Goal: Check status: Check status

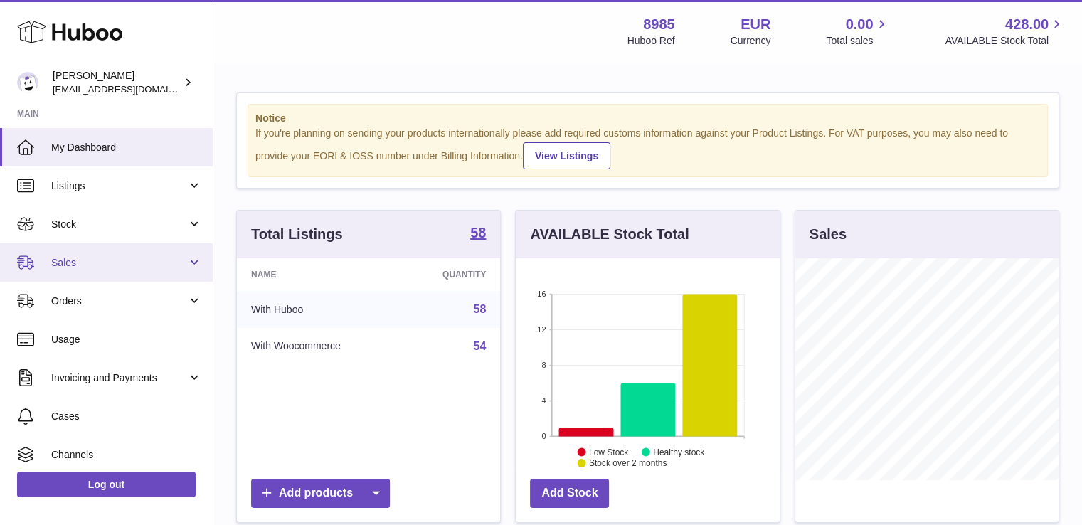
scroll to position [222, 264]
click at [60, 268] on span "Sales" at bounding box center [119, 263] width 136 height 14
click at [68, 252] on link "Sales" at bounding box center [106, 262] width 213 height 38
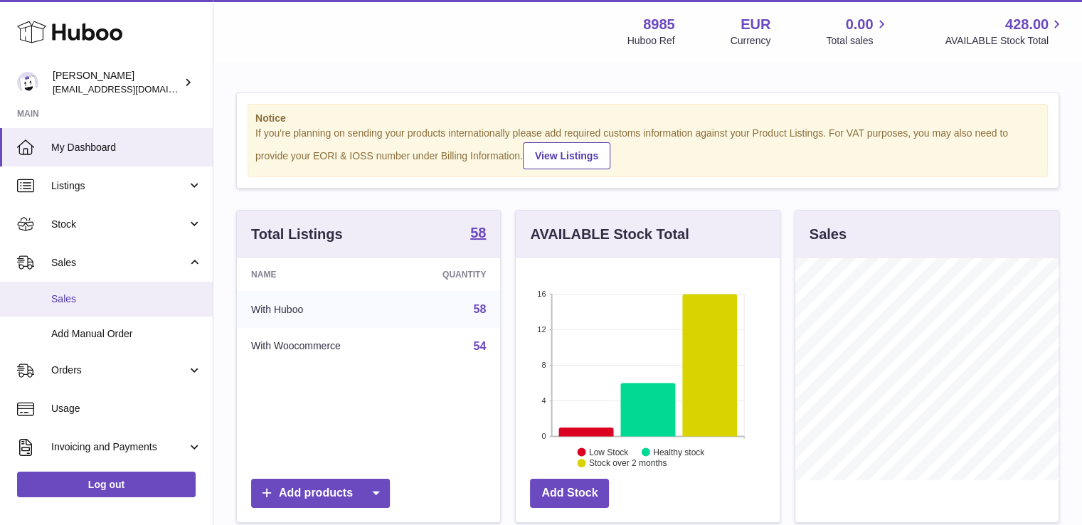
click at [69, 291] on link "Sales" at bounding box center [106, 299] width 213 height 35
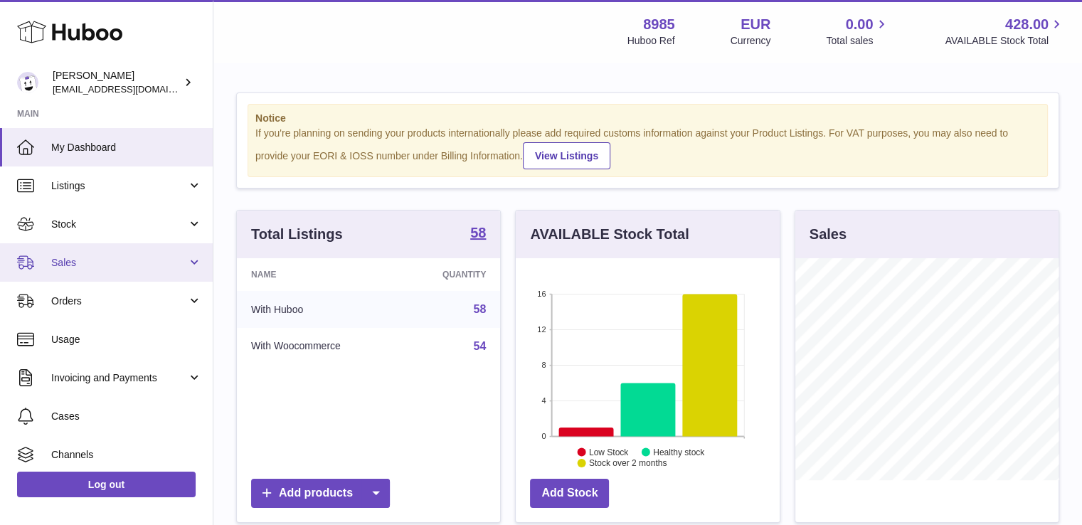
scroll to position [222, 264]
click at [62, 253] on link "Sales" at bounding box center [106, 262] width 213 height 38
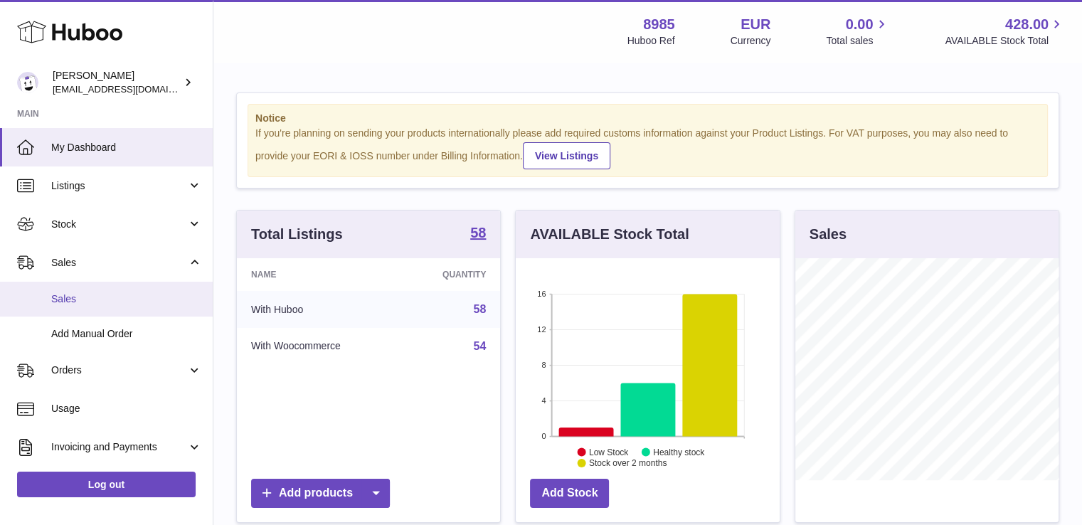
click at [63, 297] on span "Sales" at bounding box center [126, 299] width 151 height 14
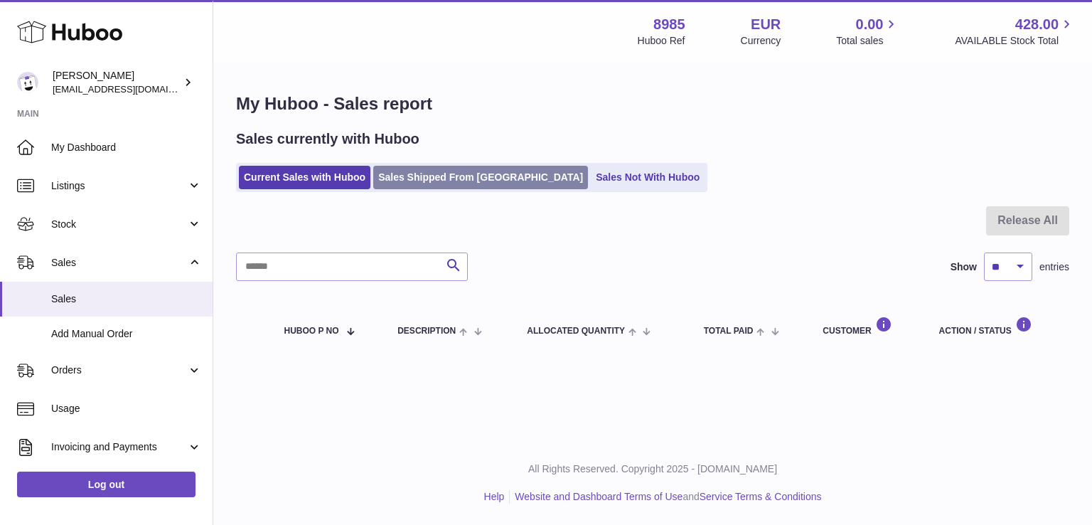
click at [429, 175] on link "Sales Shipped From Huboo" at bounding box center [480, 177] width 215 height 23
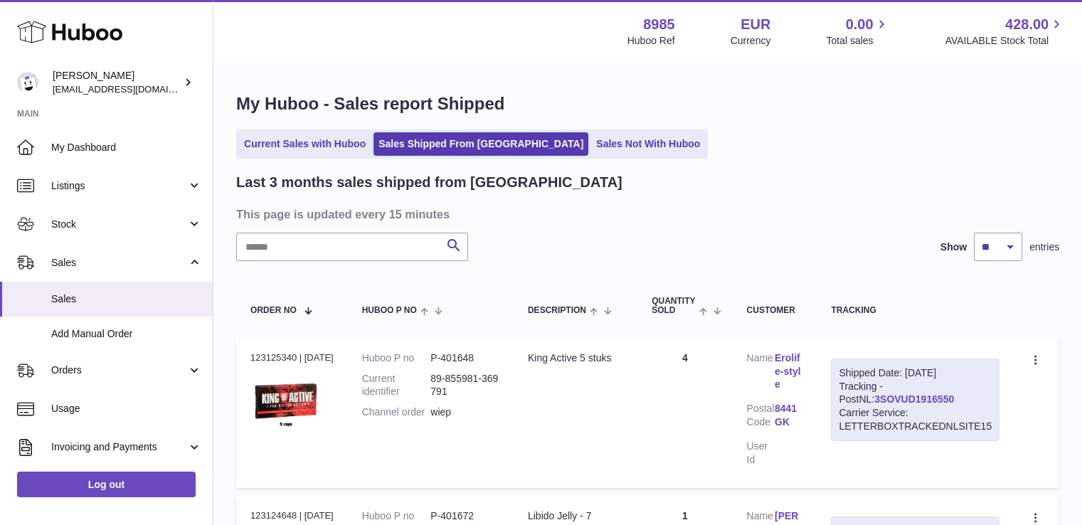
click at [885, 395] on link "3SOVUD1916550" at bounding box center [914, 398] width 80 height 11
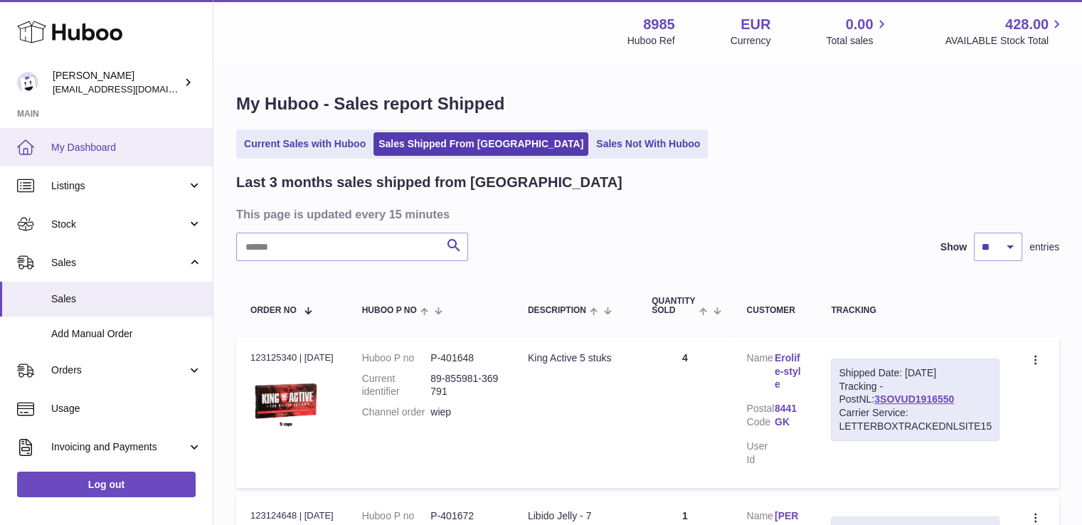
click at [66, 149] on span "My Dashboard" at bounding box center [126, 148] width 151 height 14
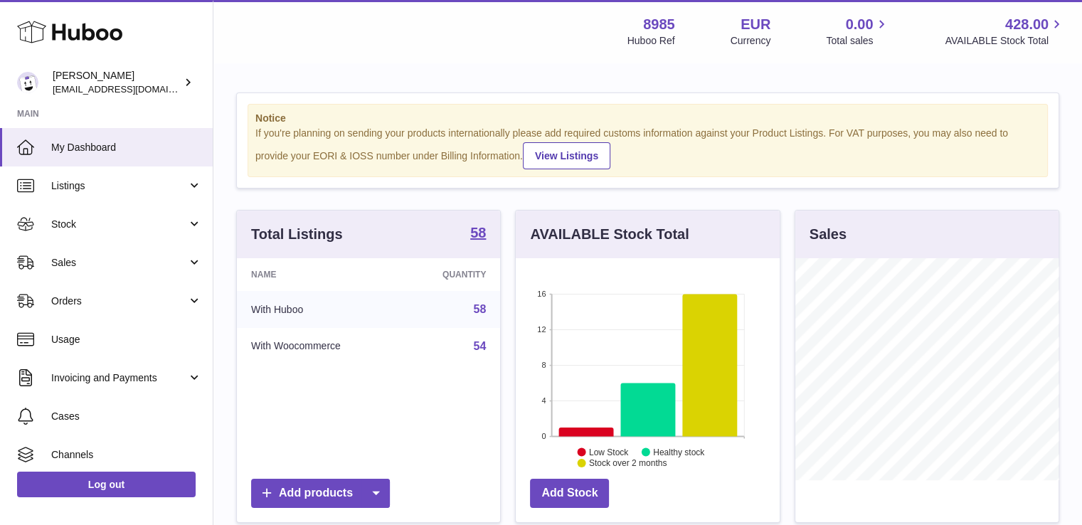
scroll to position [222, 264]
